Goal: Information Seeking & Learning: Learn about a topic

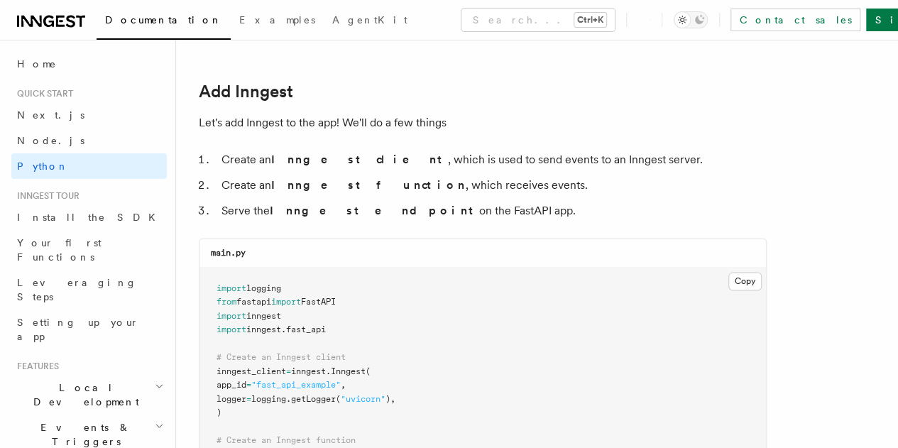
scroll to position [775, 0]
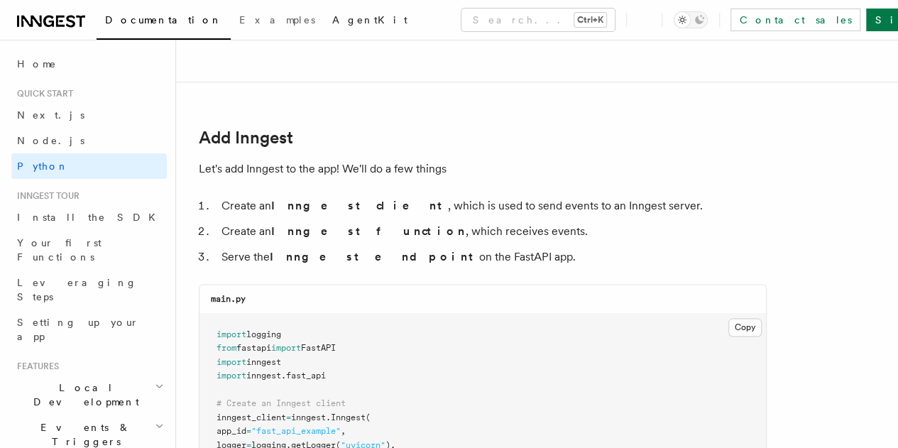
click at [332, 17] on span "AgentKit" at bounding box center [369, 19] width 75 height 11
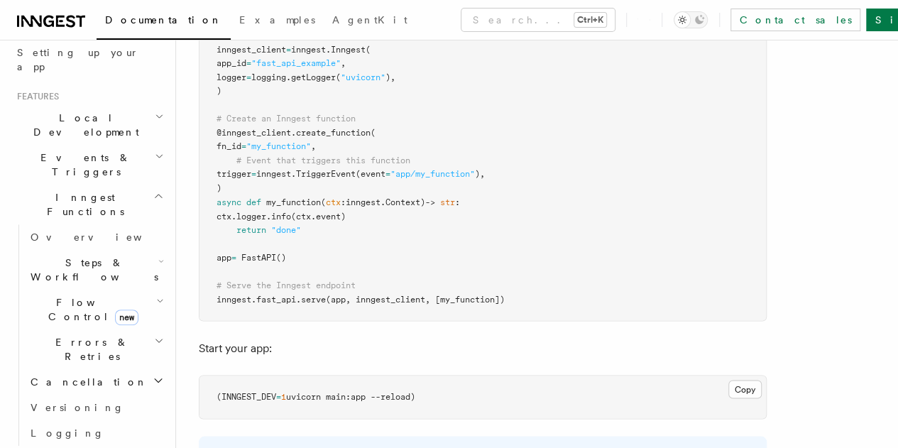
scroll to position [293, 0]
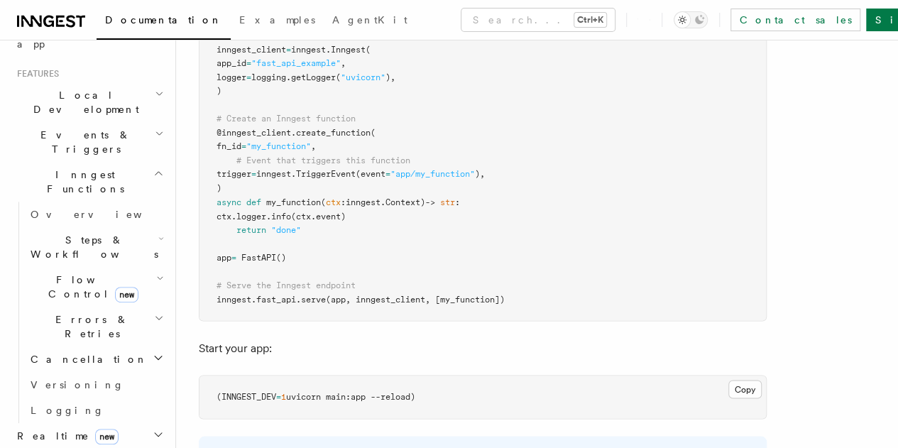
click at [156, 273] on icon "button" at bounding box center [160, 278] width 8 height 11
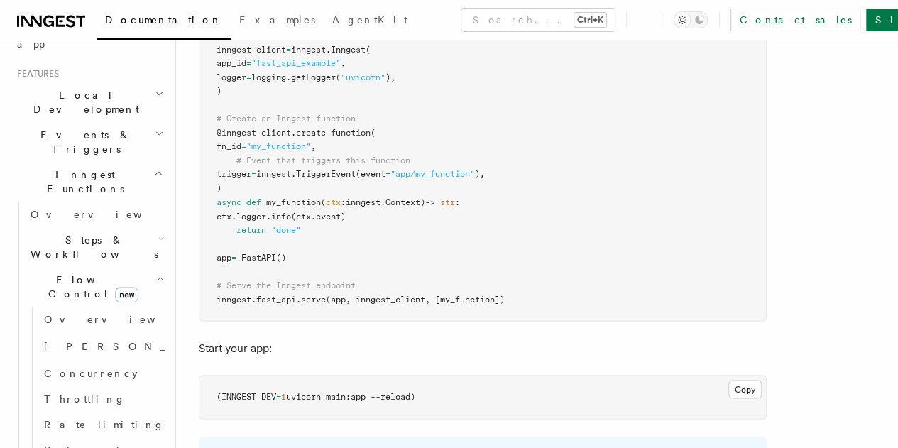
scroll to position [362, 0]
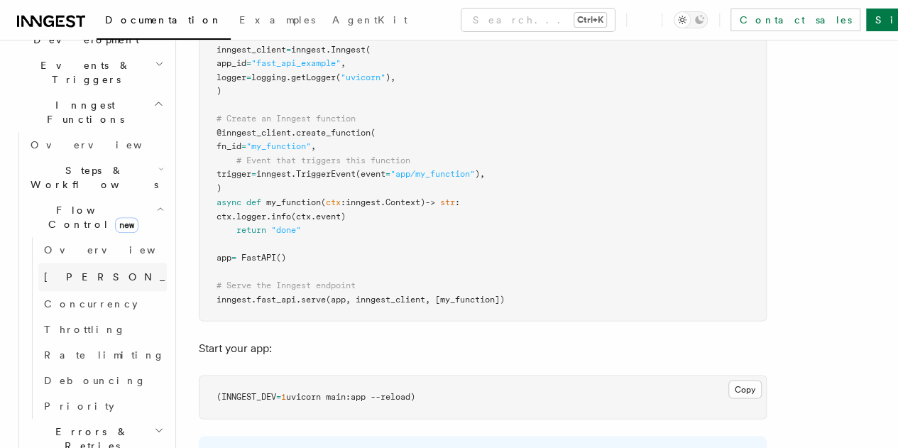
click at [70, 271] on span "[PERSON_NAME]" at bounding box center [148, 276] width 208 height 11
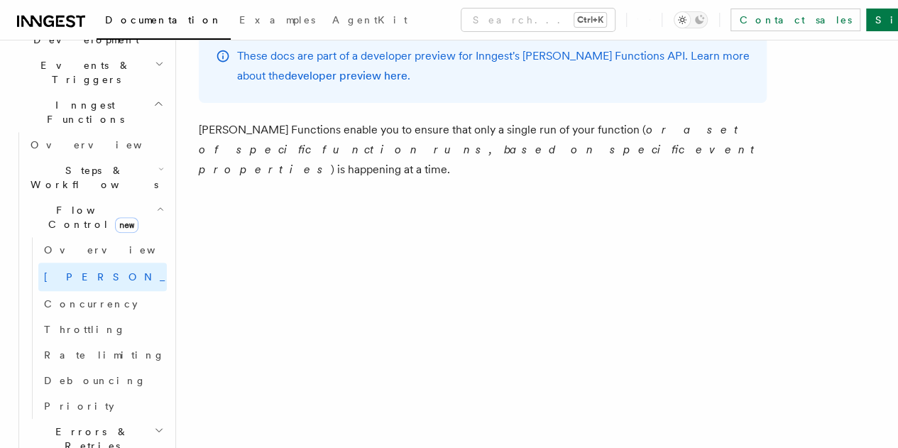
scroll to position [108, 0]
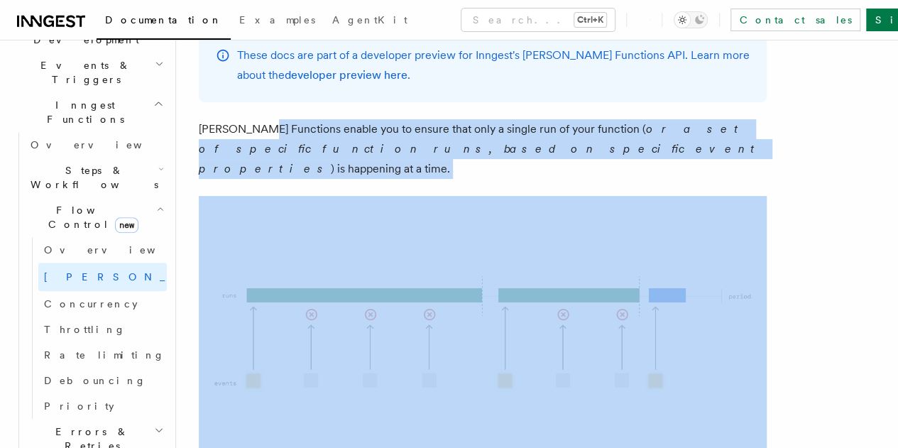
drag, startPoint x: 254, startPoint y: 125, endPoint x: 571, endPoint y: 160, distance: 319.4
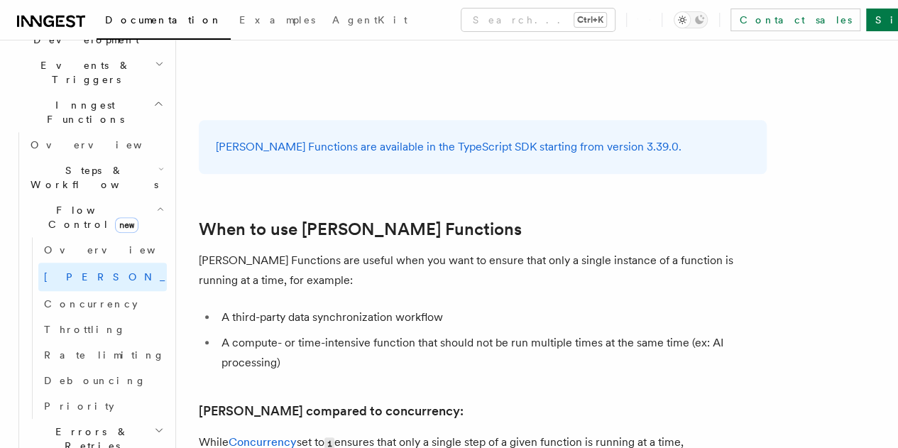
scroll to position [536, 0]
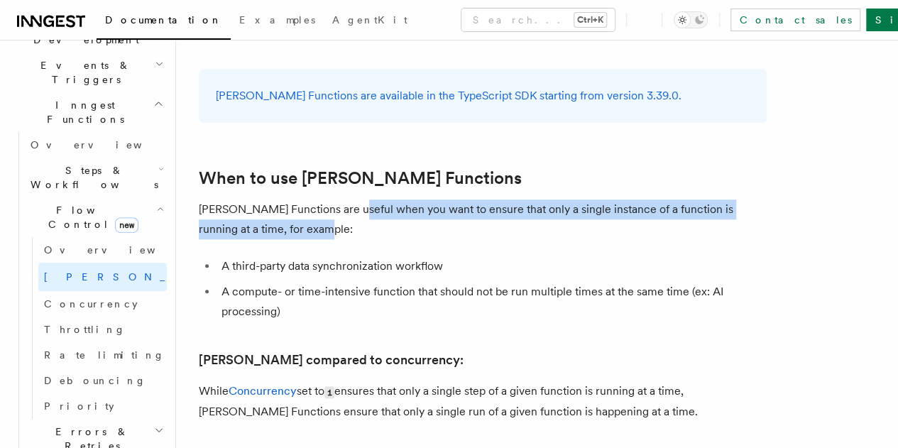
drag, startPoint x: 346, startPoint y: 170, endPoint x: 619, endPoint y: 183, distance: 273.7
click at [619, 200] on p "[PERSON_NAME] Functions are useful when you want to ensure that only a single i…" at bounding box center [483, 220] width 568 height 40
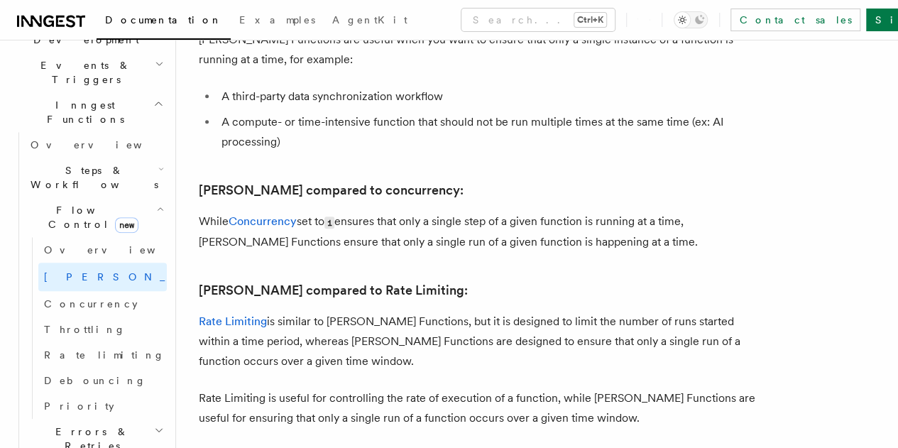
scroll to position [705, 0]
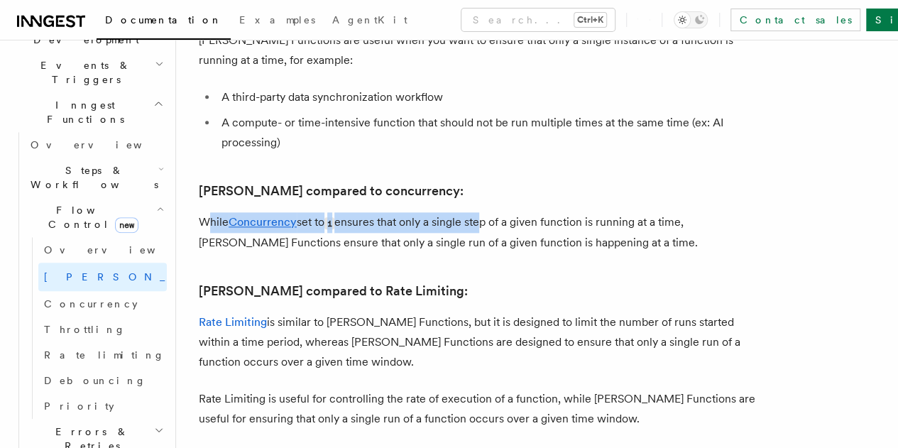
drag, startPoint x: 207, startPoint y: 170, endPoint x: 486, endPoint y: 183, distance: 279.4
click at [486, 212] on p "While Concurrency set to 1 ensures that only a single step of a given function …" at bounding box center [483, 232] width 568 height 40
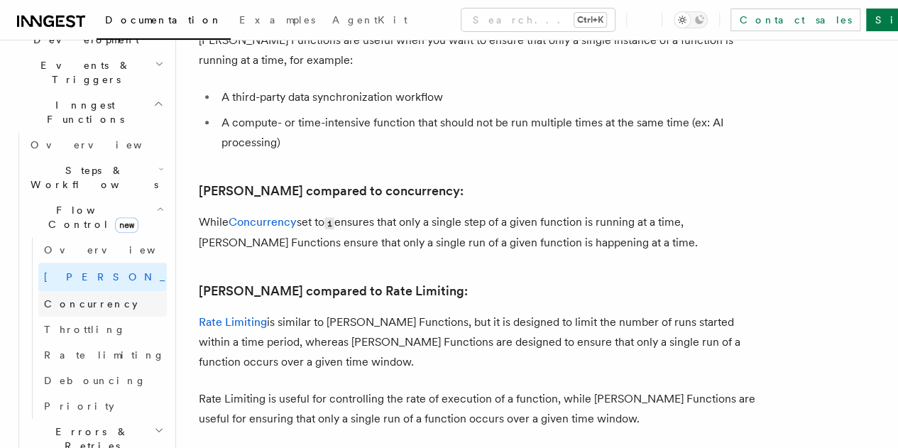
click at [101, 291] on link "Concurrency" at bounding box center [102, 304] width 129 height 26
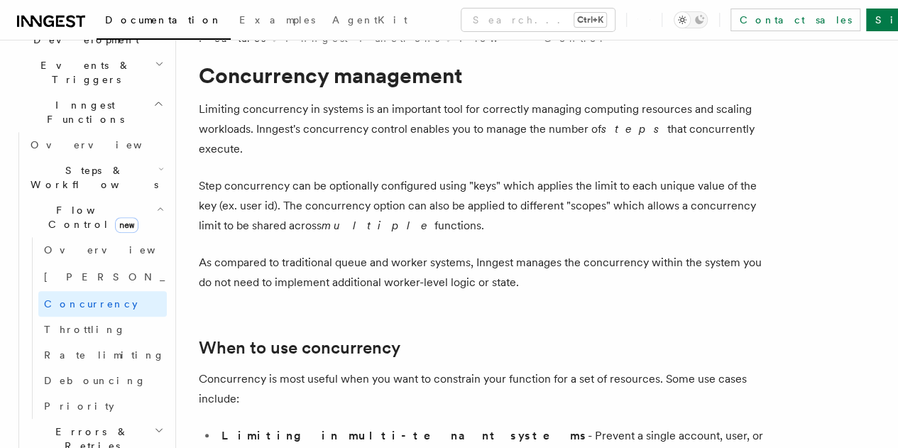
scroll to position [32, 0]
drag, startPoint x: 216, startPoint y: 106, endPoint x: 493, endPoint y: 152, distance: 280.8
click at [493, 152] on p "Limiting concurrency in systems is an important tool for correctly managing com…" at bounding box center [483, 129] width 568 height 60
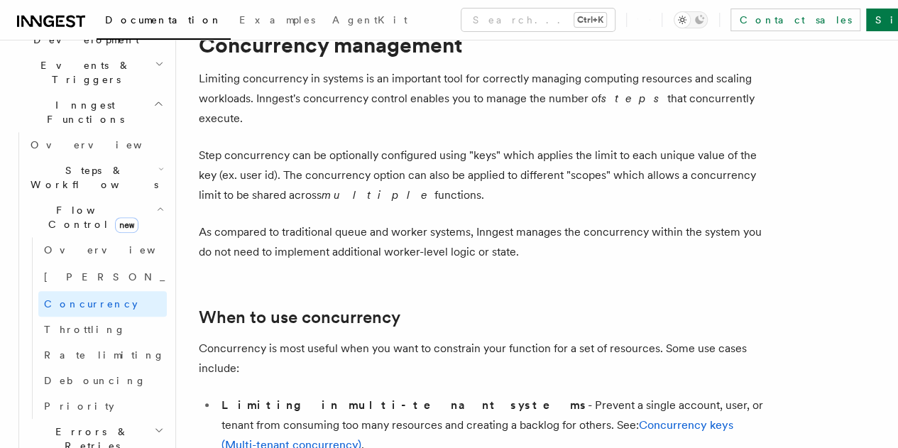
drag, startPoint x: 216, startPoint y: 153, endPoint x: 672, endPoint y: 191, distance: 457.5
click at [672, 191] on p "Step concurrency can be optionally configured using "keys" which applies the li…" at bounding box center [483, 176] width 568 height 60
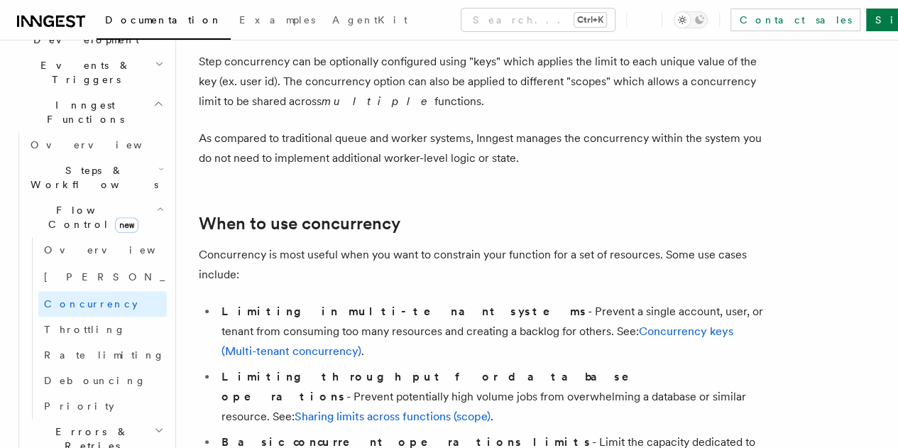
scroll to position [158, 0]
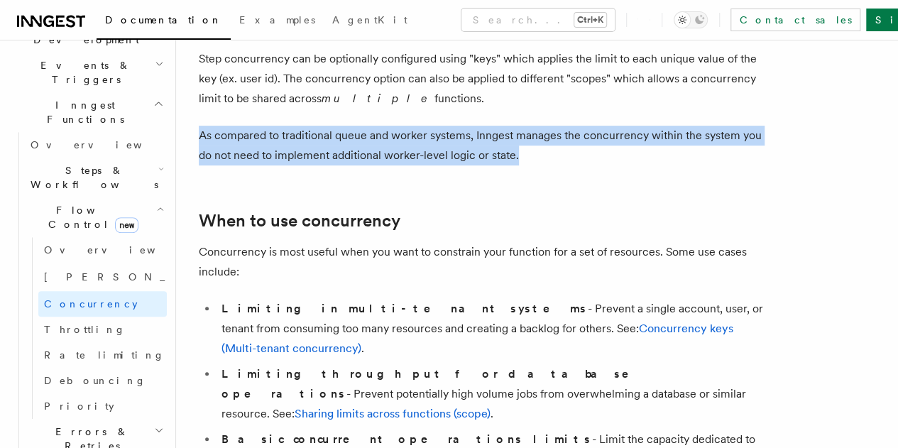
drag, startPoint x: 191, startPoint y: 134, endPoint x: 708, endPoint y: 151, distance: 517.3
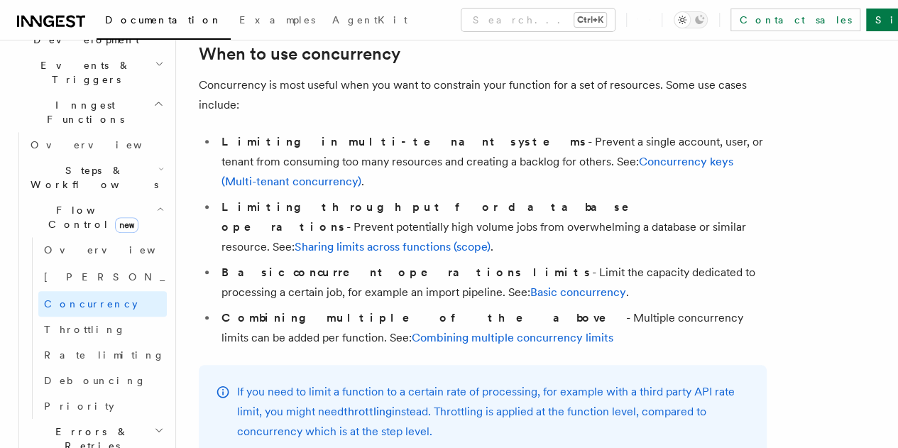
scroll to position [325, 0]
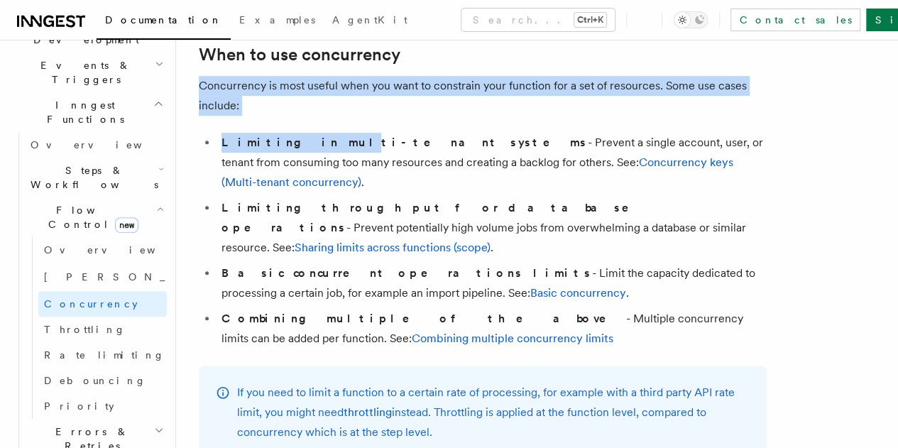
drag, startPoint x: 298, startPoint y: 119, endPoint x: 200, endPoint y: 73, distance: 107.7
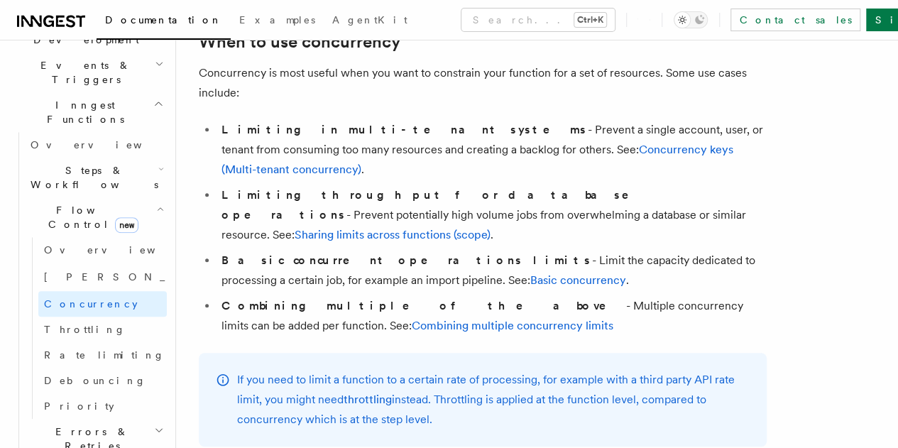
scroll to position [338, 0]
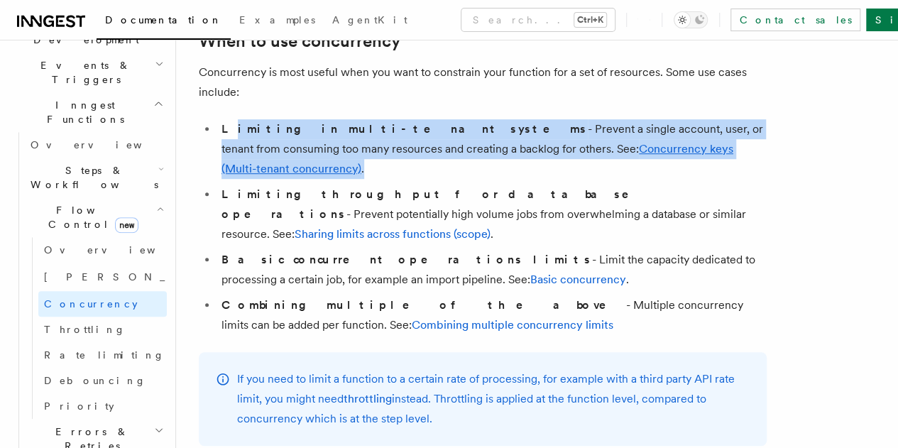
drag, startPoint x: 227, startPoint y: 126, endPoint x: 375, endPoint y: 173, distance: 154.8
click at [375, 173] on li "Limiting in multi-tenant systems - Prevent a single account, user, or tenant fr…" at bounding box center [492, 149] width 550 height 60
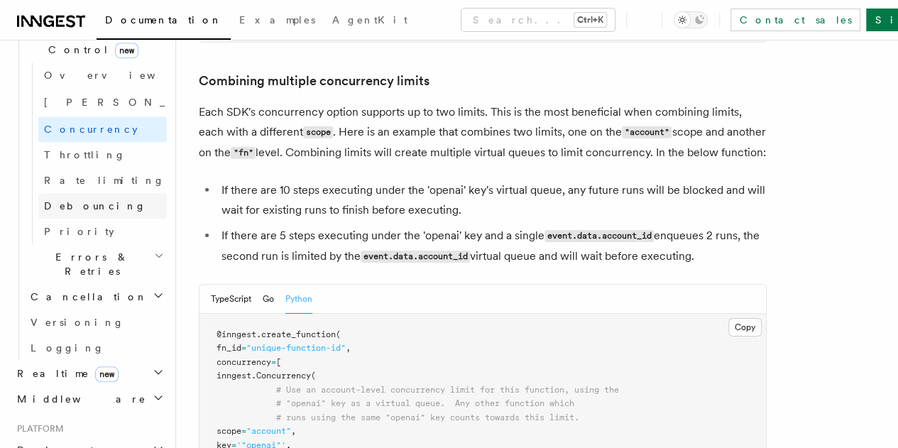
scroll to position [491, 0]
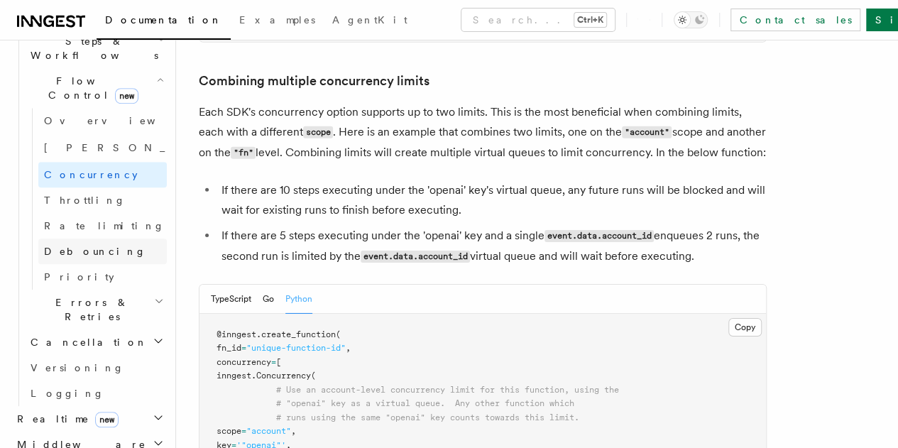
click at [93, 239] on link "Debouncing" at bounding box center [102, 252] width 129 height 26
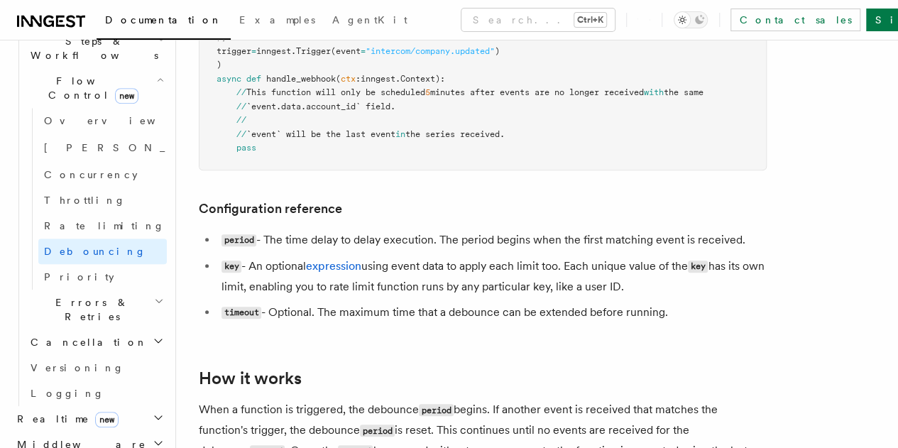
scroll to position [375, 0]
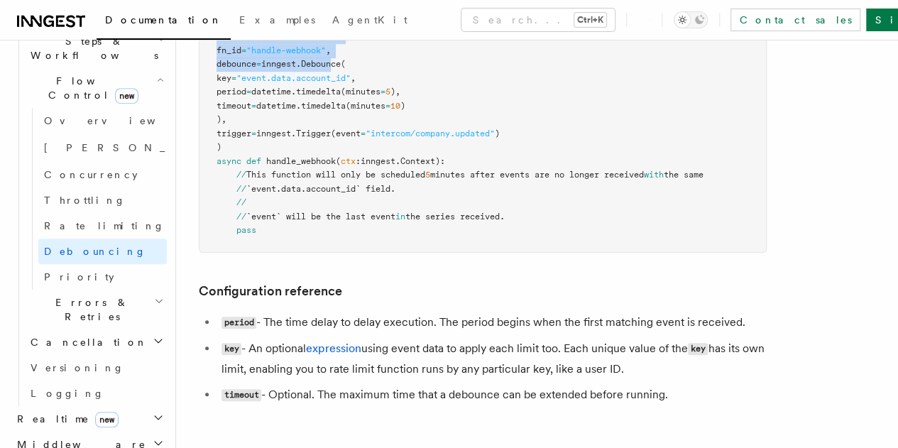
drag, startPoint x: 217, startPoint y: 79, endPoint x: 354, endPoint y: 111, distance: 140.7
click at [354, 111] on pre "@inngest . create_function ( fn_id = "handle-webhook" , debounce = inngest. Deb…" at bounding box center [483, 134] width 567 height 236
